Goal: Task Accomplishment & Management: Manage account settings

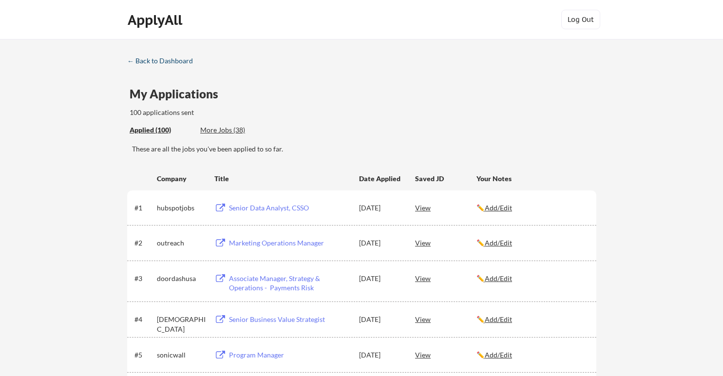
click at [157, 58] on div "← Back to Dashboard" at bounding box center [163, 61] width 73 height 7
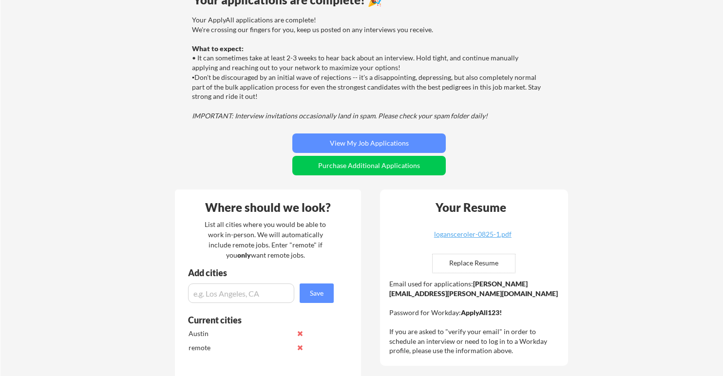
scroll to position [89, 0]
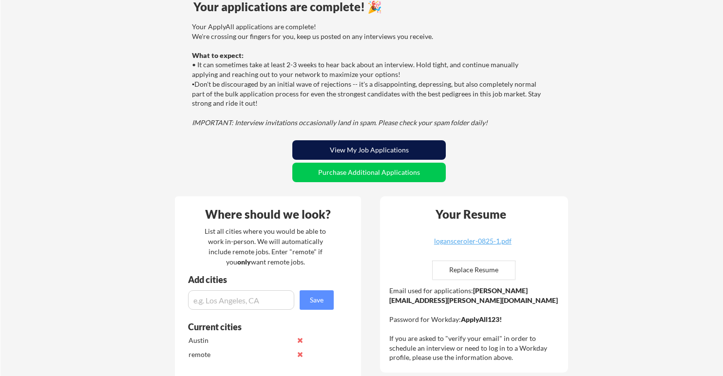
click at [342, 155] on button "View My Job Applications" at bounding box center [369, 149] width 154 height 19
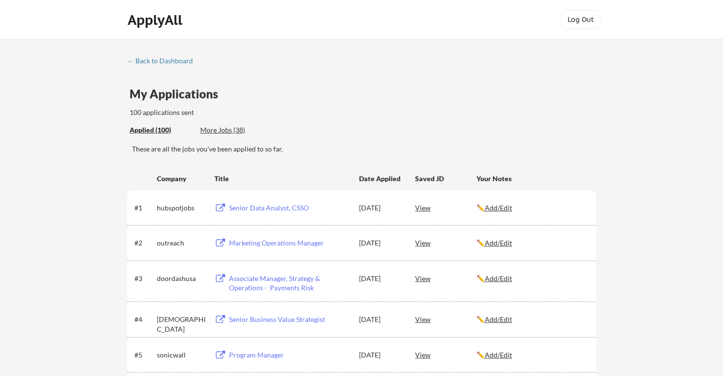
scroll to position [1149, 0]
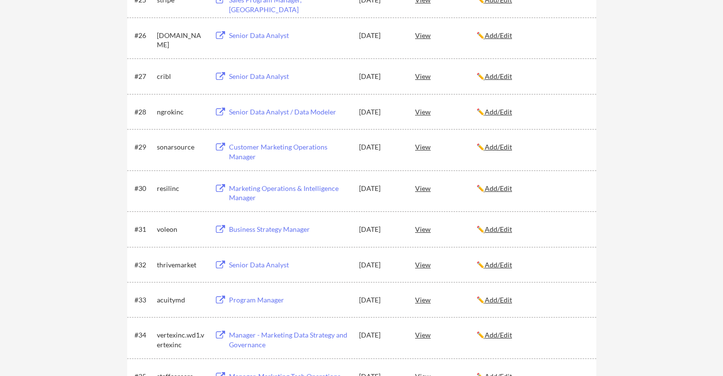
click at [488, 189] on div "✏️ Add/Edit" at bounding box center [532, 189] width 111 height 10
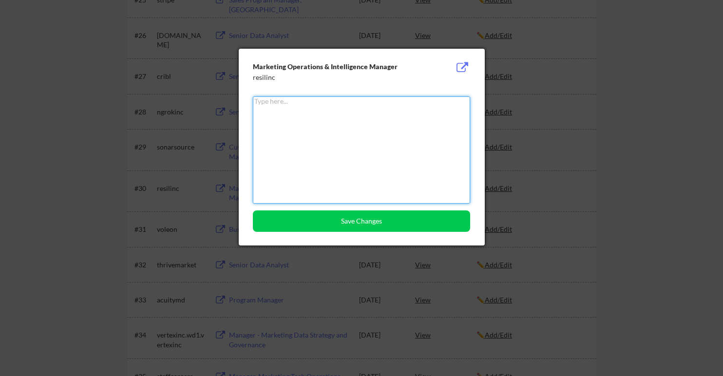
click at [341, 129] on textarea at bounding box center [361, 150] width 217 height 107
type textarea "Got interview"
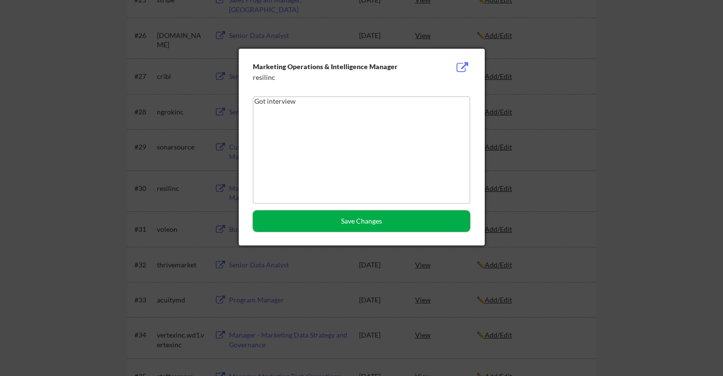
click at [333, 226] on button "Save Changes" at bounding box center [361, 221] width 217 height 21
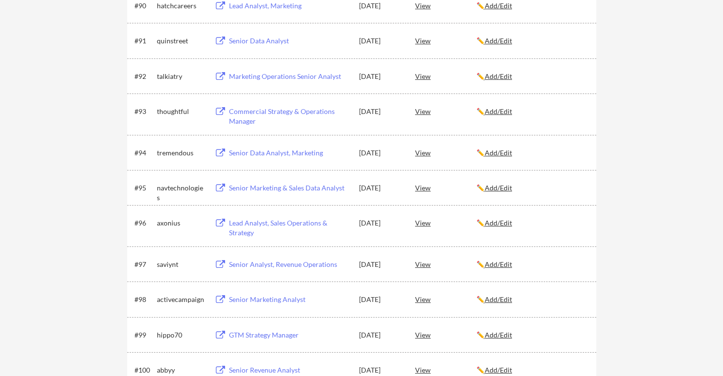
scroll to position [1108, 0]
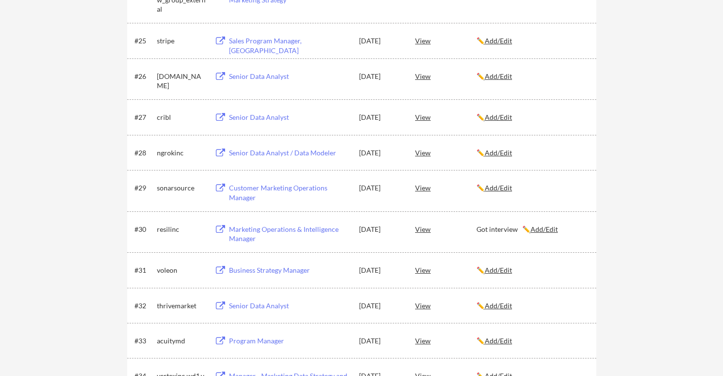
click at [495, 187] on u "Add/Edit" at bounding box center [498, 188] width 27 height 8
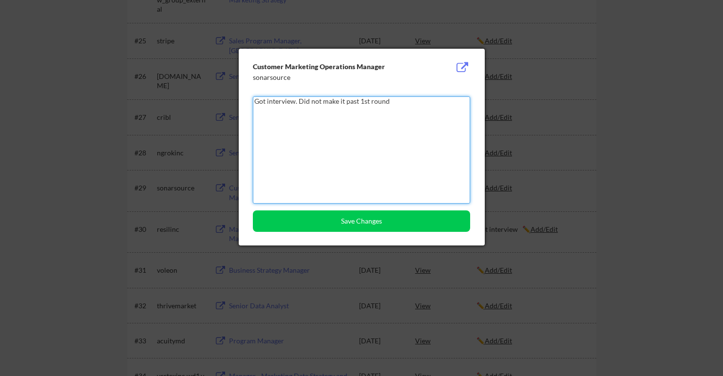
type textarea "Got interview. Did not make it past 1st round"
click at [405, 229] on button "Save Changes" at bounding box center [361, 221] width 217 height 21
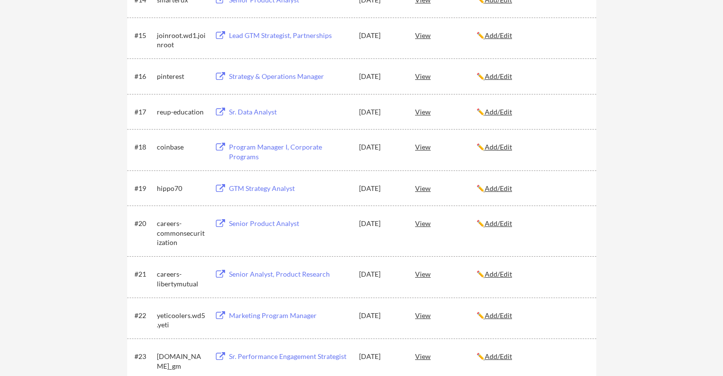
scroll to position [3721, 0]
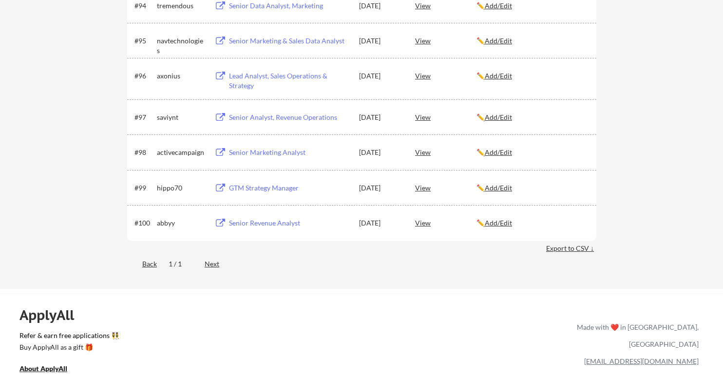
click at [485, 187] on div "✏️ Add/Edit" at bounding box center [532, 188] width 111 height 10
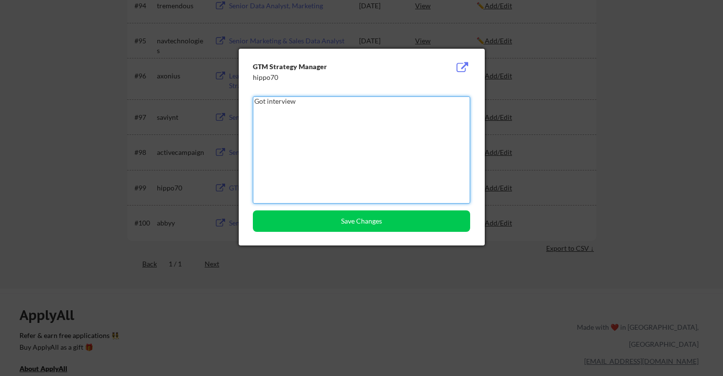
type textarea "Got interview"
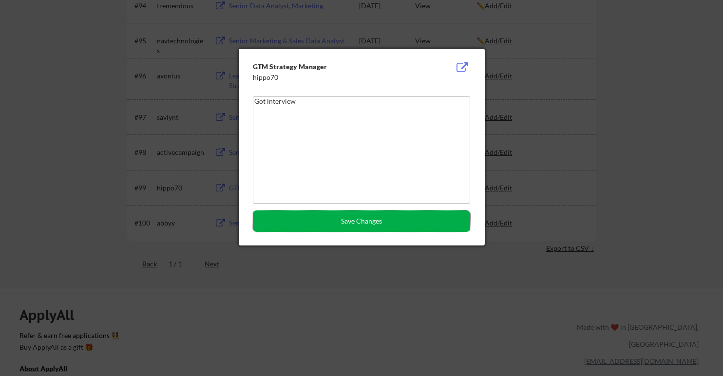
click at [332, 231] on button "Save Changes" at bounding box center [361, 221] width 217 height 21
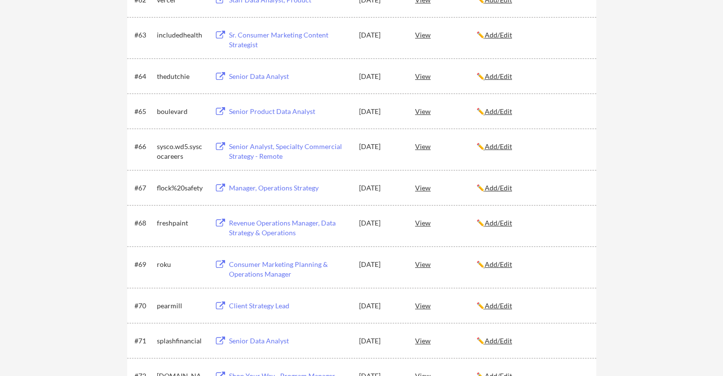
scroll to position [3144, 0]
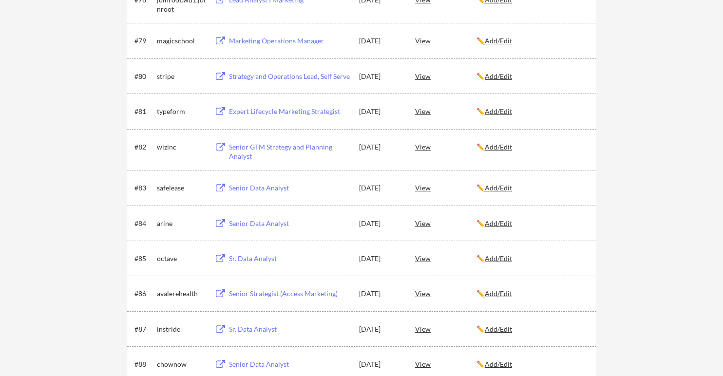
click at [502, 187] on u "Add/Edit" at bounding box center [498, 188] width 27 height 8
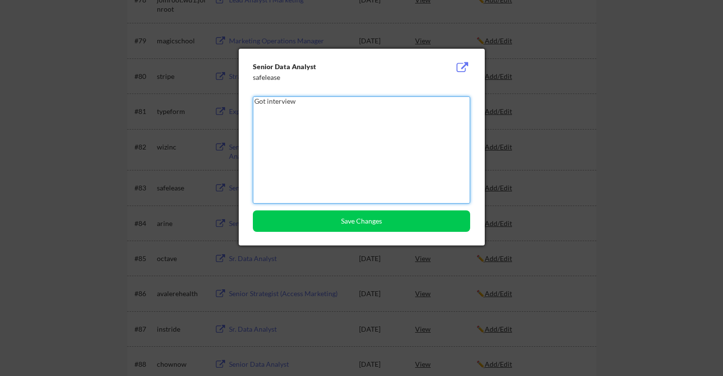
type textarea "Got interview"
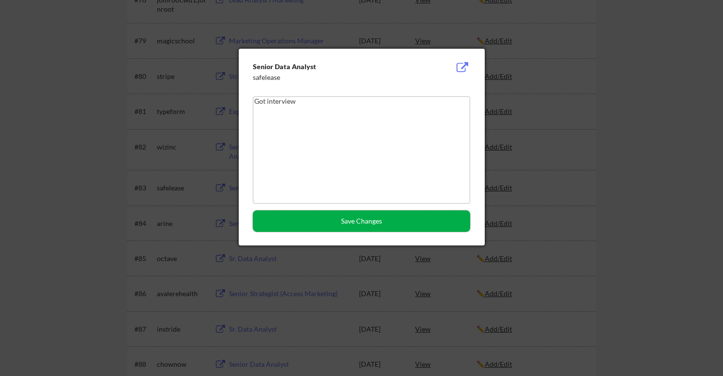
click at [362, 223] on button "Save Changes" at bounding box center [361, 221] width 217 height 21
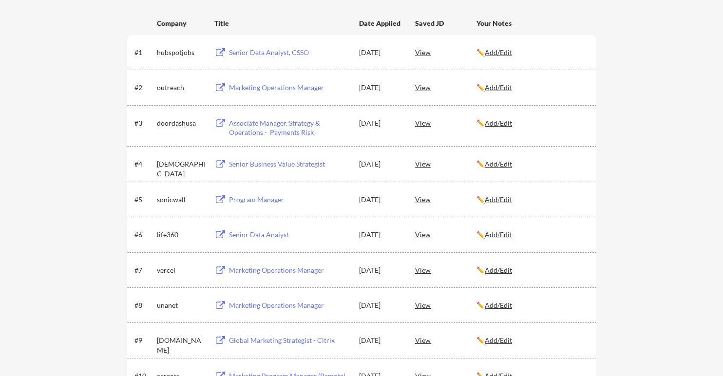
scroll to position [0, 0]
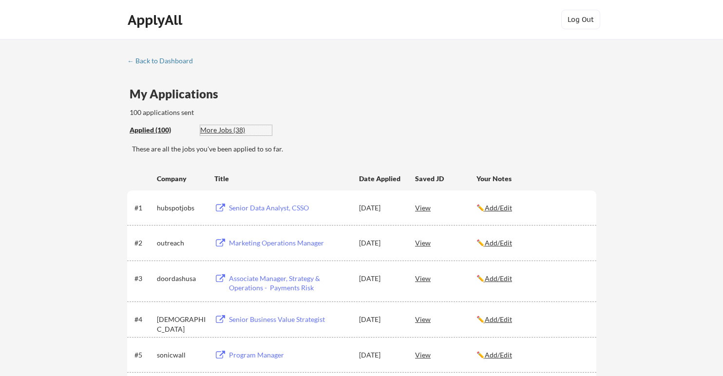
click at [218, 128] on div "More Jobs (38)" at bounding box center [236, 130] width 72 height 10
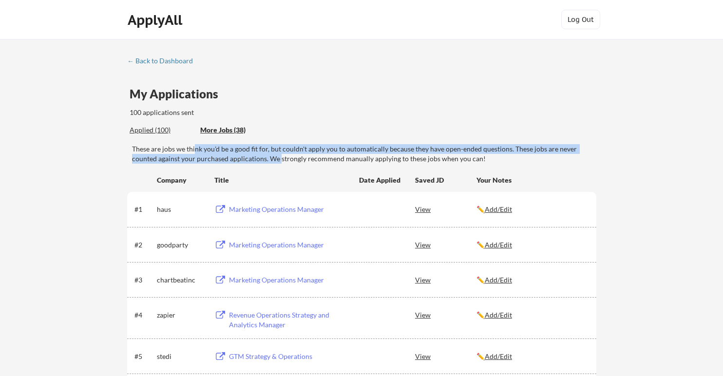
drag, startPoint x: 194, startPoint y: 150, endPoint x: 278, endPoint y: 157, distance: 84.6
click at [278, 157] on div "These are jobs we think you'd be a good fit for, but couldn't apply you to auto…" at bounding box center [364, 153] width 465 height 19
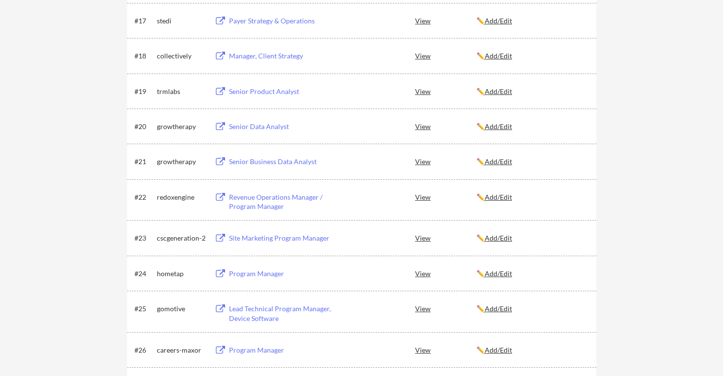
scroll to position [790, 0]
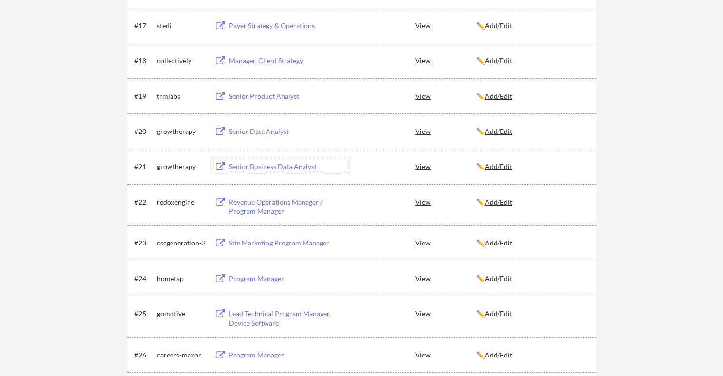
click at [280, 167] on div "Senior Business Data Analyst" at bounding box center [289, 167] width 121 height 10
click at [423, 169] on div "View" at bounding box center [445, 166] width 61 height 18
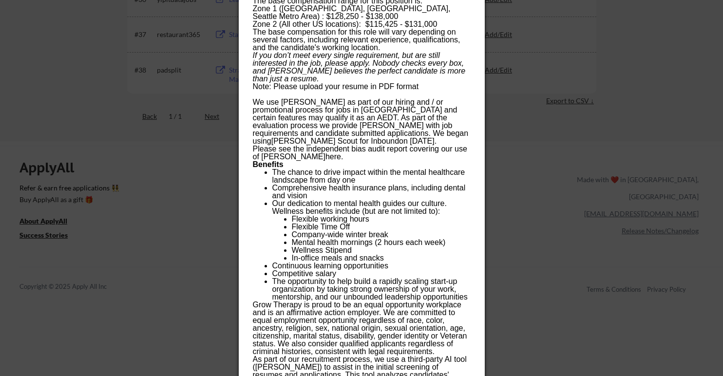
scroll to position [1531, 0]
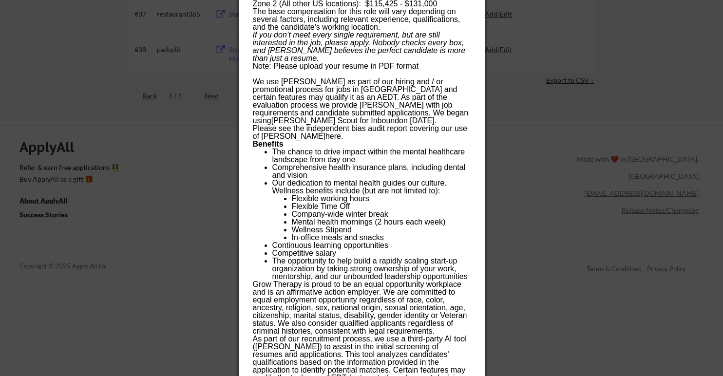
click at [81, 105] on div at bounding box center [361, 188] width 723 height 376
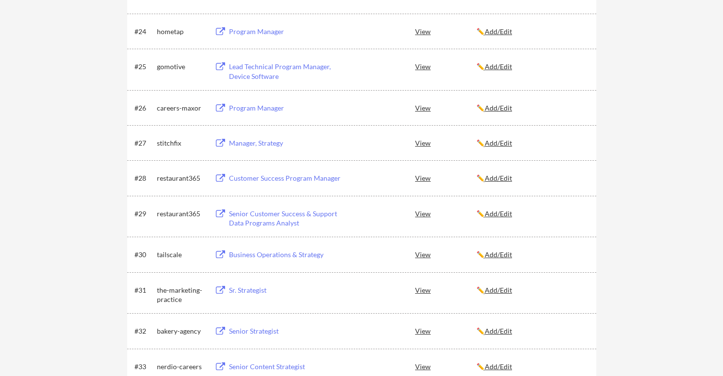
scroll to position [1025, 0]
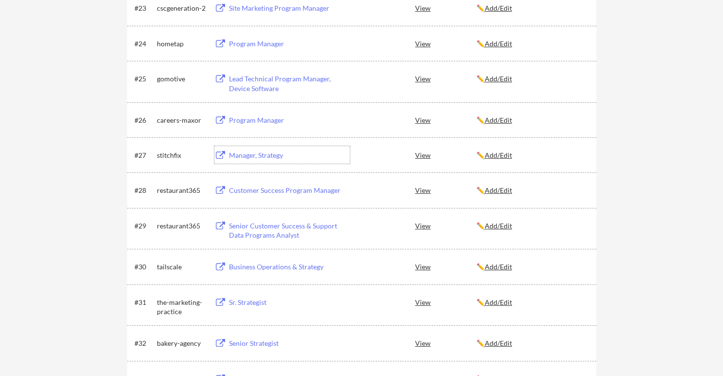
click at [251, 156] on div "Manager, Strategy" at bounding box center [289, 156] width 121 height 10
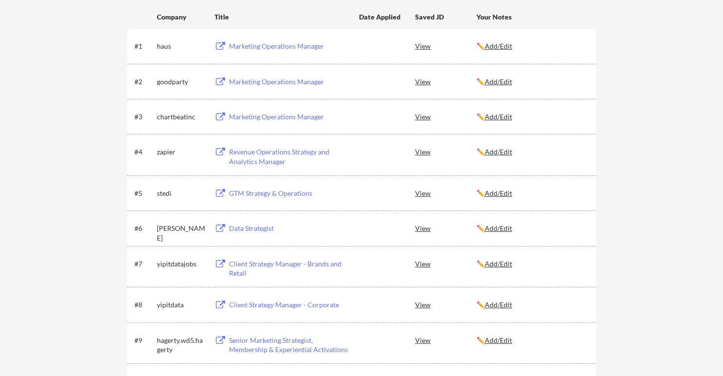
scroll to position [156, 0]
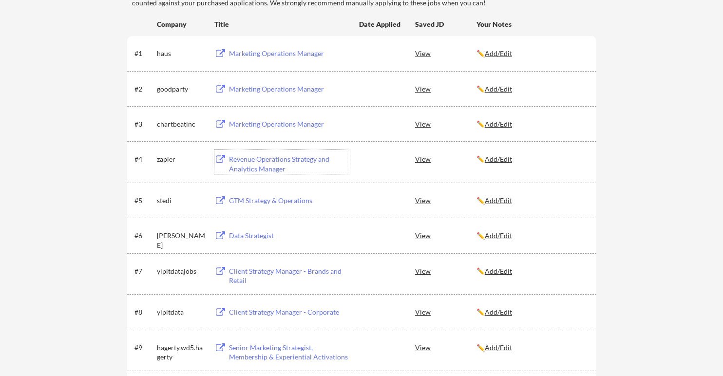
click at [271, 168] on div "Revenue Operations Strategy and Analytics Manager" at bounding box center [289, 164] width 121 height 19
click at [243, 54] on div "Marketing Operations Manager" at bounding box center [289, 54] width 121 height 10
click at [260, 92] on div "Marketing Operations Manager" at bounding box center [289, 89] width 121 height 10
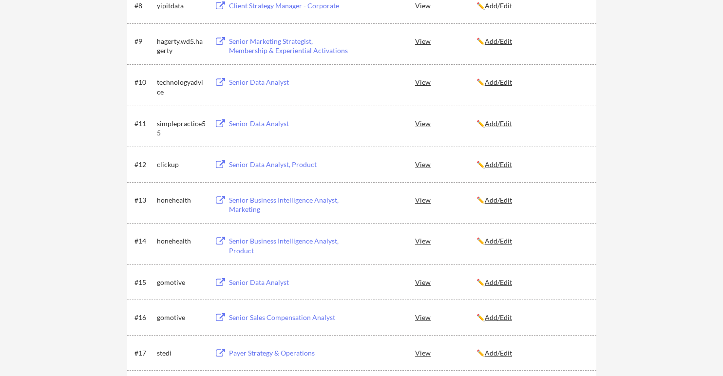
scroll to position [463, 0]
click at [295, 170] on div "Senior Data Analyst, Product" at bounding box center [288, 164] width 123 height 18
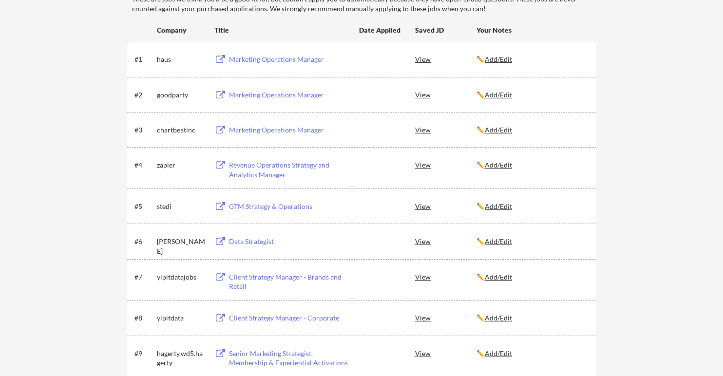
scroll to position [0, 0]
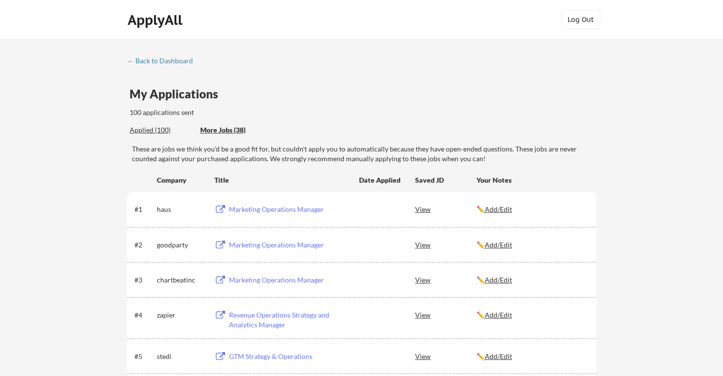
click at [148, 62] on div "← Back to Dashboard" at bounding box center [163, 61] width 73 height 7
